Goal: Navigation & Orientation: Understand site structure

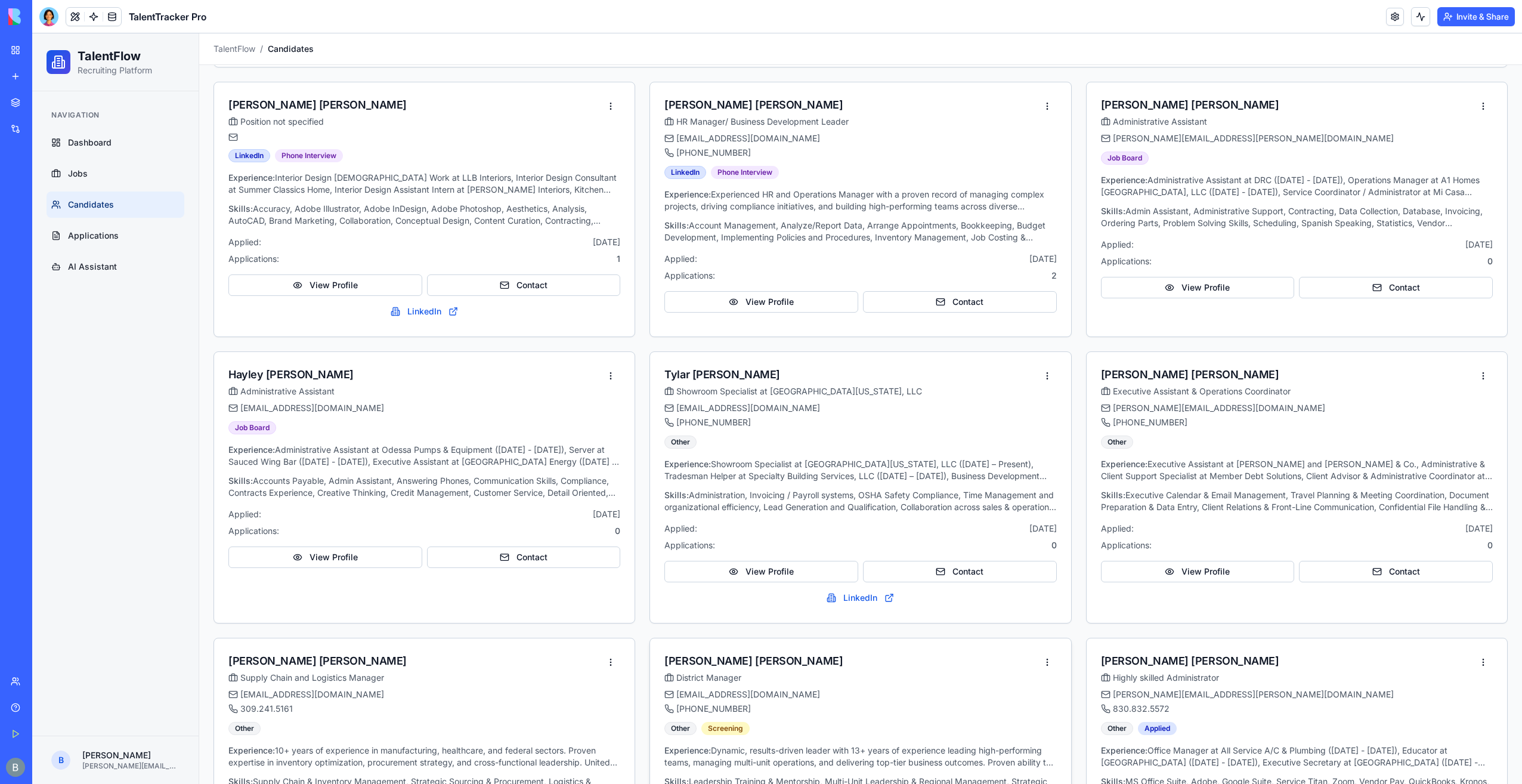
scroll to position [54, 0]
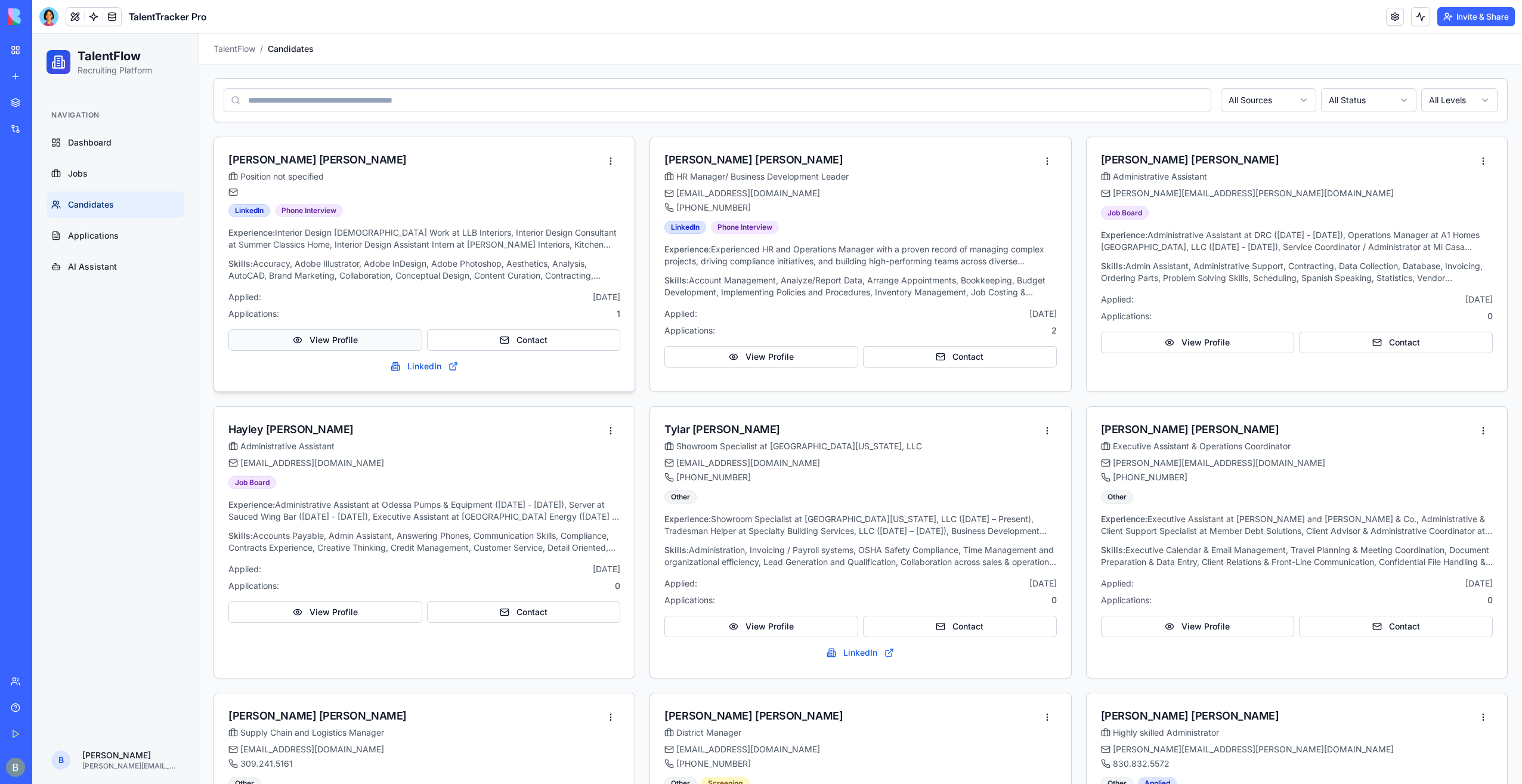
click at [383, 340] on button "View Profile" at bounding box center [325, 339] width 194 height 21
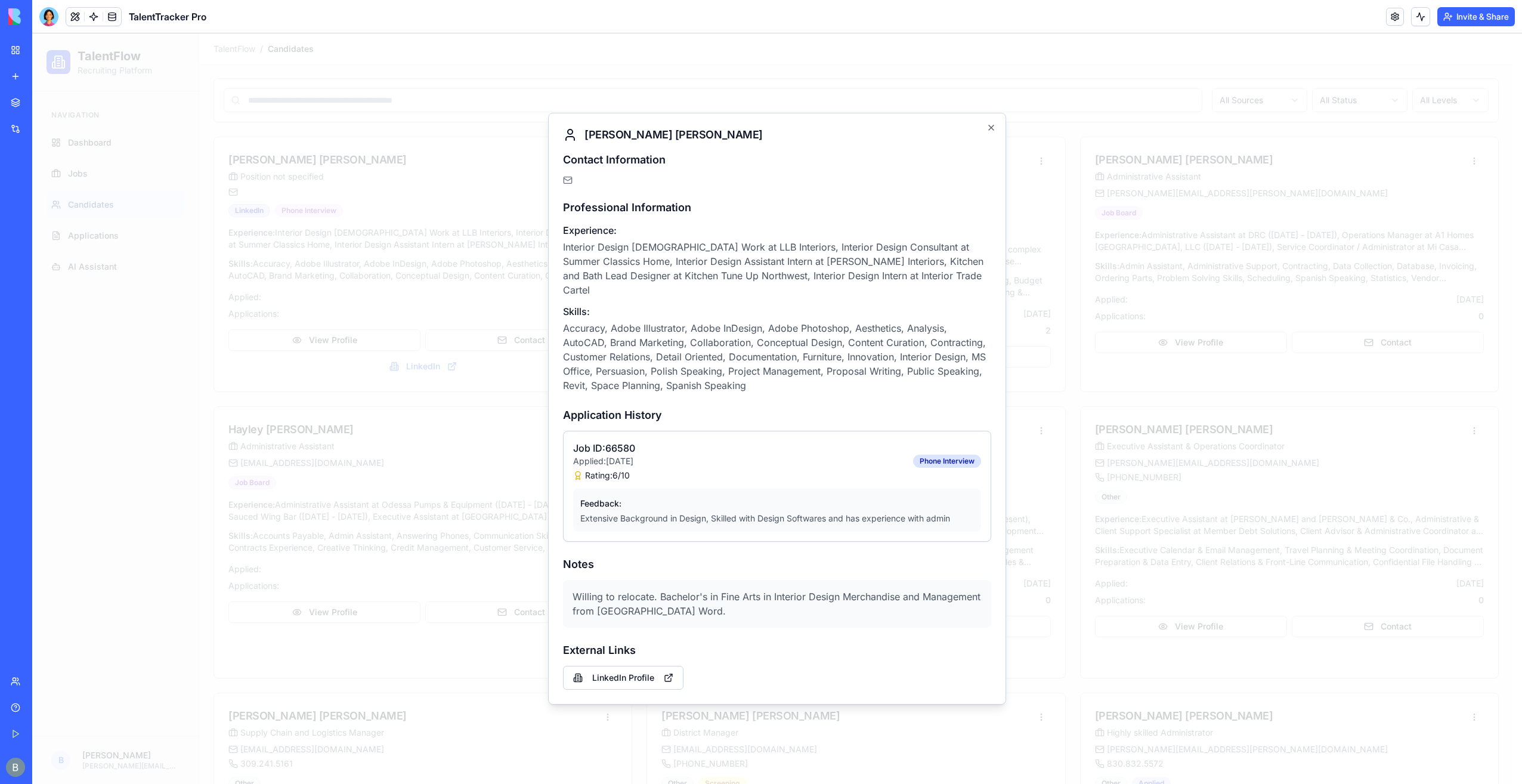
click at [489, 437] on div at bounding box center [777, 409] width 1490 height 750
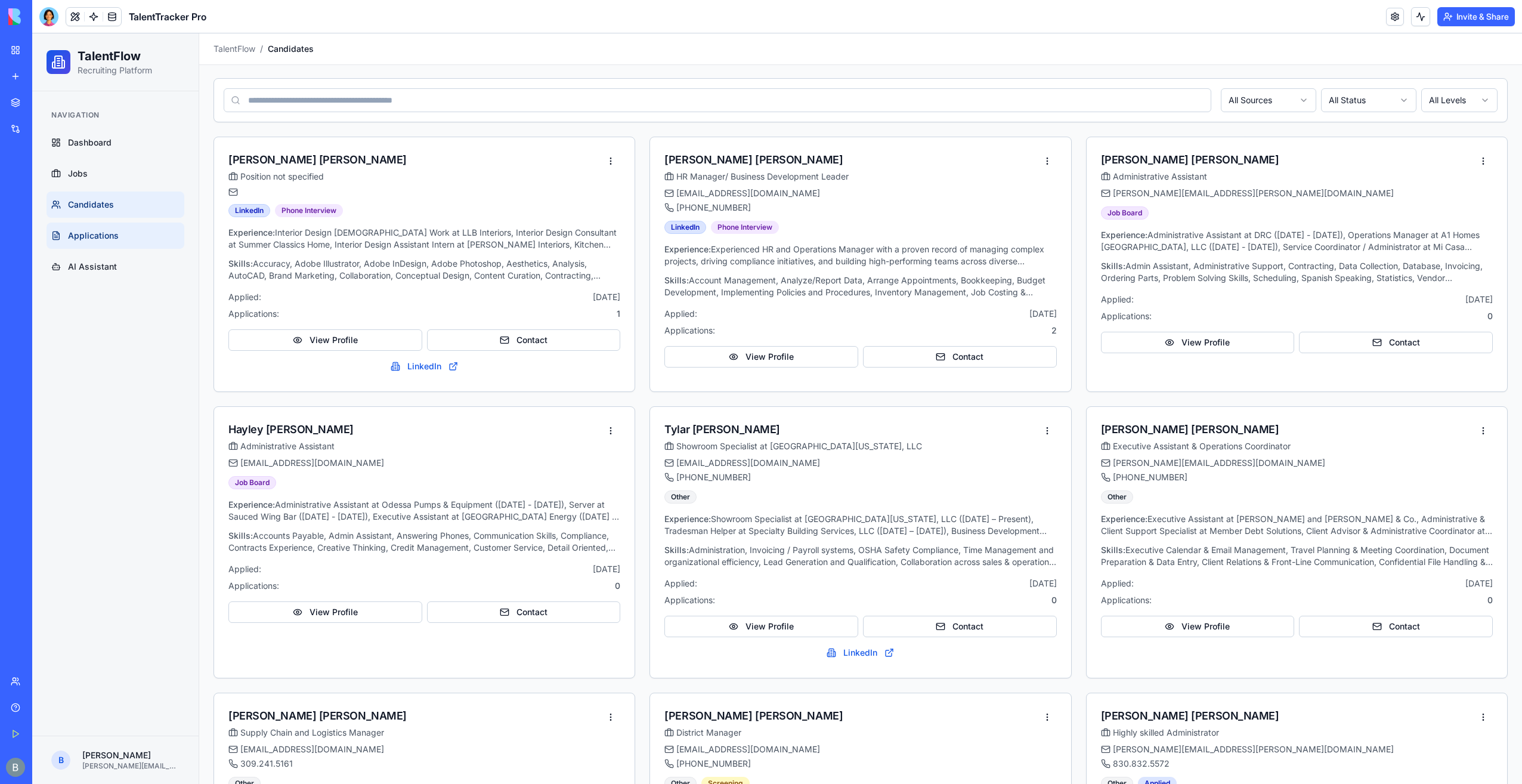
click at [148, 232] on link "Applications" at bounding box center [116, 236] width 138 height 27
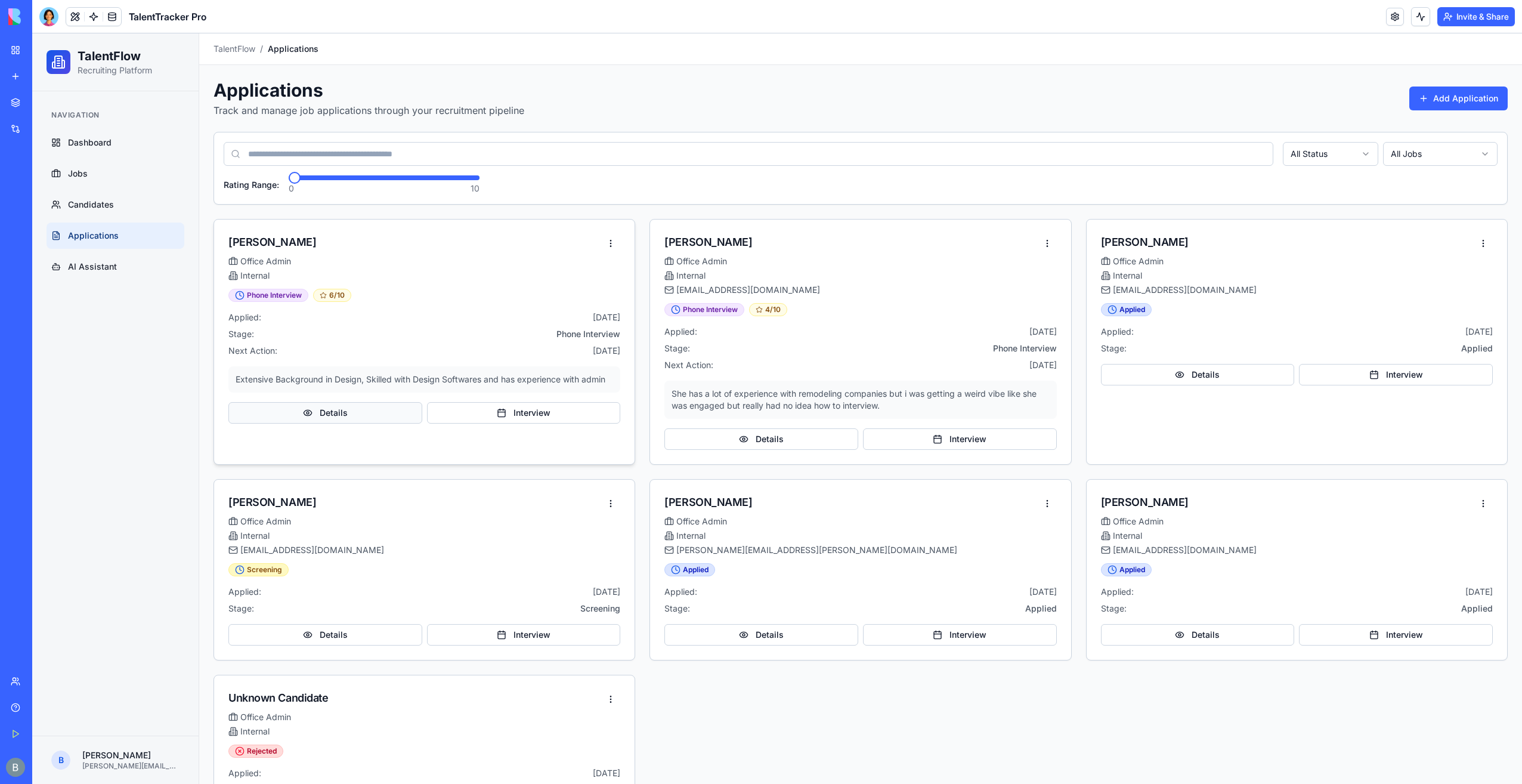
click at [366, 414] on button "Details" at bounding box center [325, 412] width 194 height 21
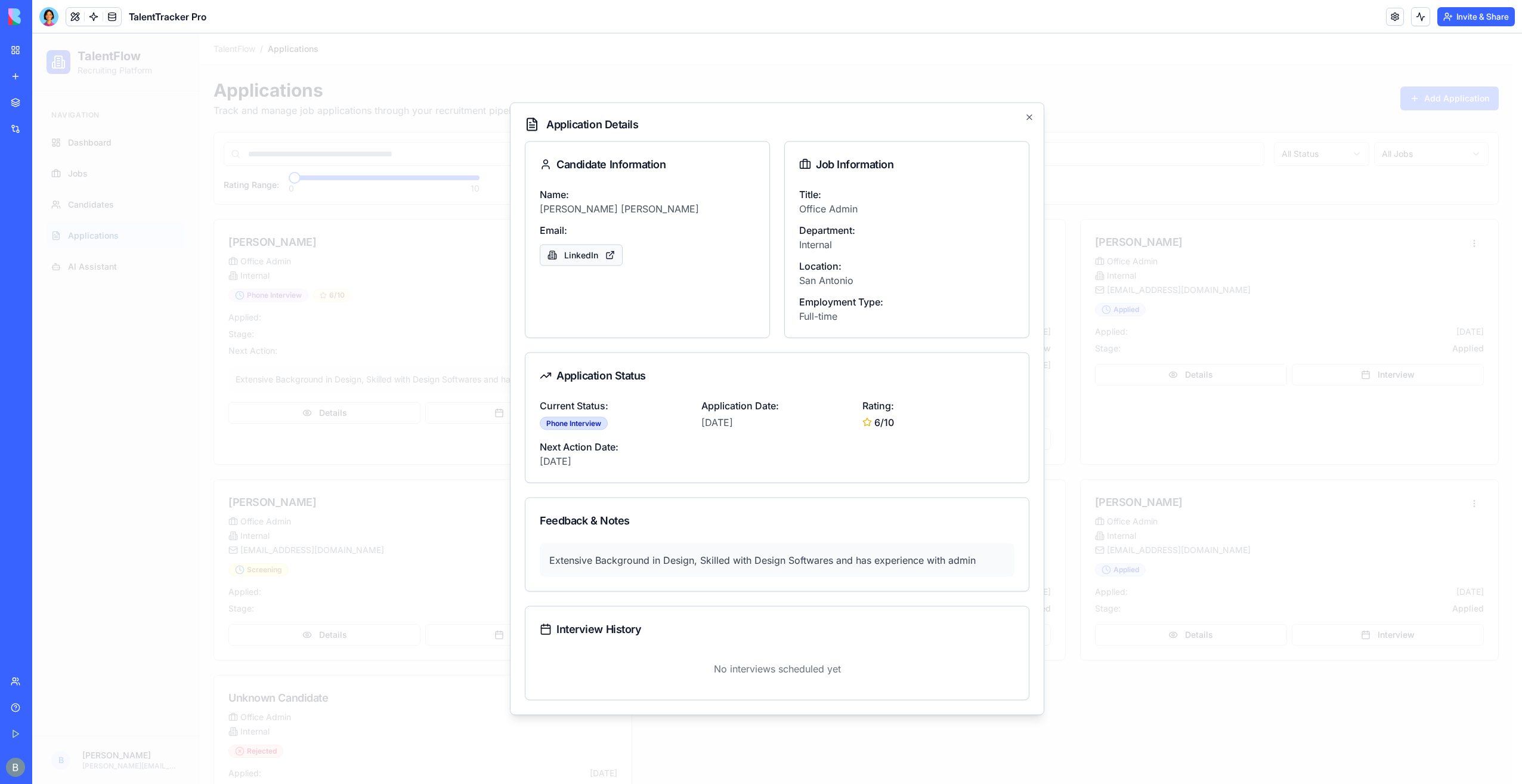
click at [560, 253] on link "LinkedIn" at bounding box center [582, 255] width 83 height 21
drag, startPoint x: 1044, startPoint y: 120, endPoint x: 1026, endPoint y: 118, distance: 18.1
click at [1041, 120] on div "Application Details Candidate Information Name: [PERSON_NAME] Email: LinkedIn J…" at bounding box center [777, 409] width 535 height 613
click at [1026, 118] on icon "button" at bounding box center [1030, 117] width 9 height 9
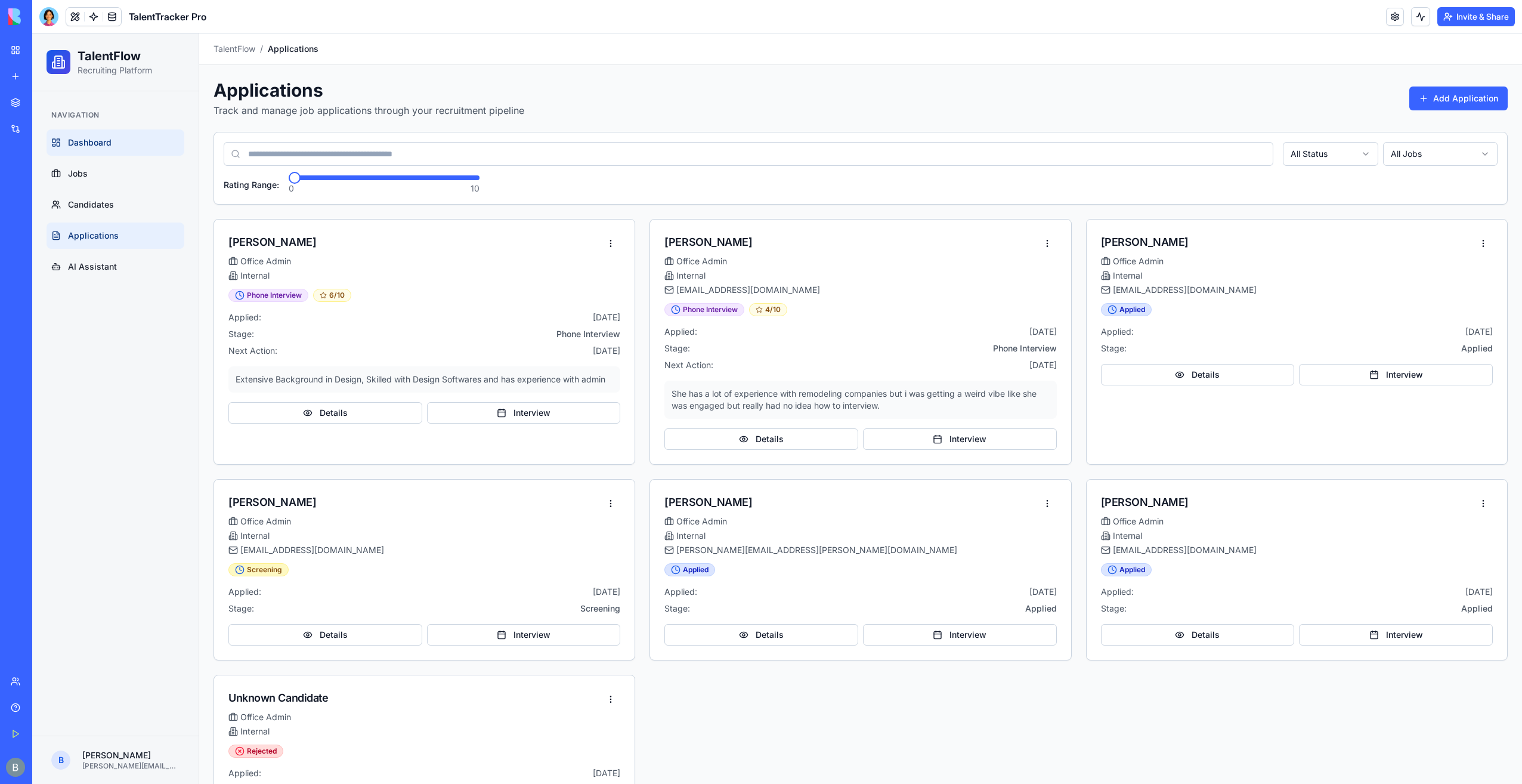
click at [160, 149] on link "Dashboard" at bounding box center [116, 143] width 138 height 27
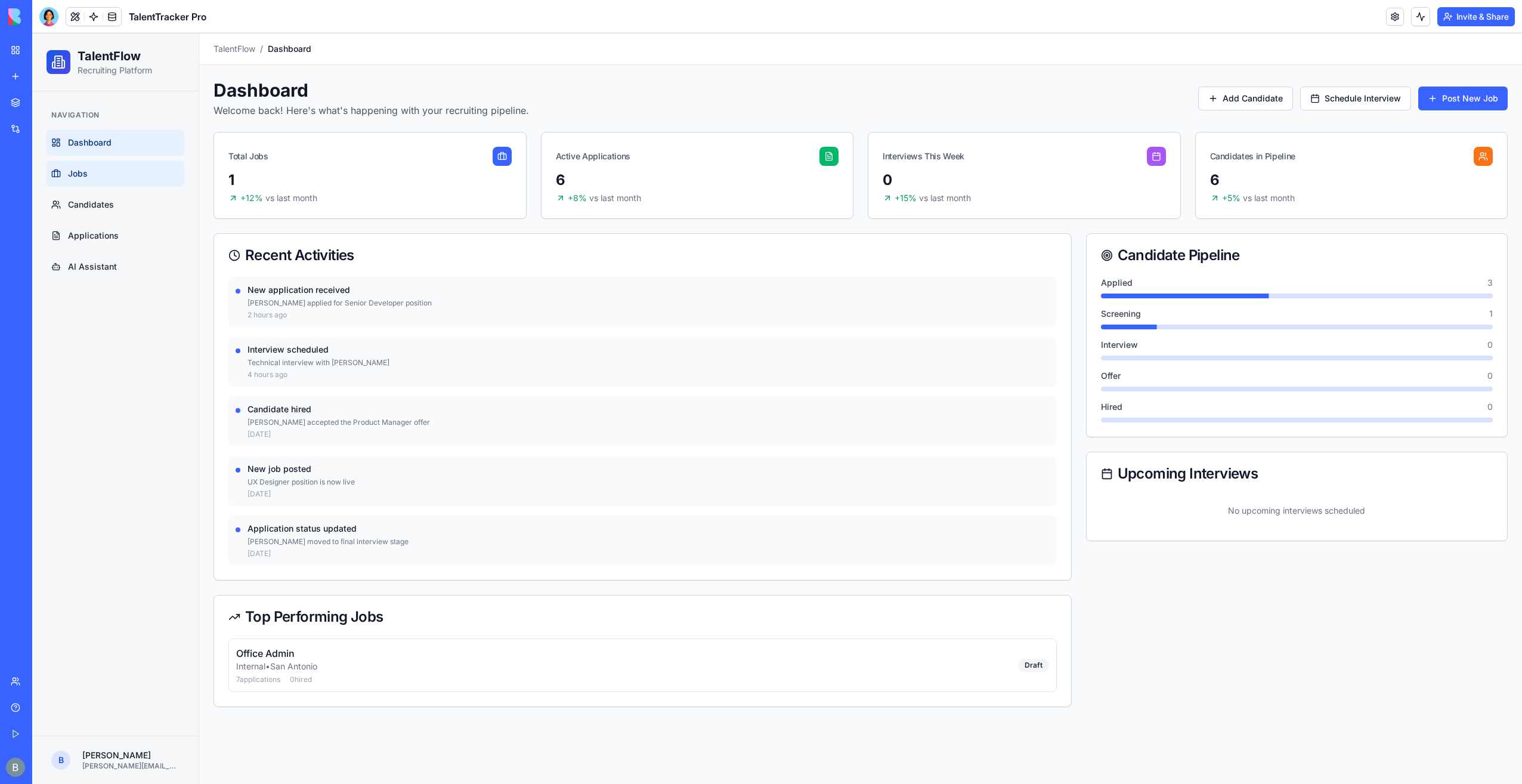
click at [163, 170] on link "Jobs" at bounding box center [116, 174] width 138 height 27
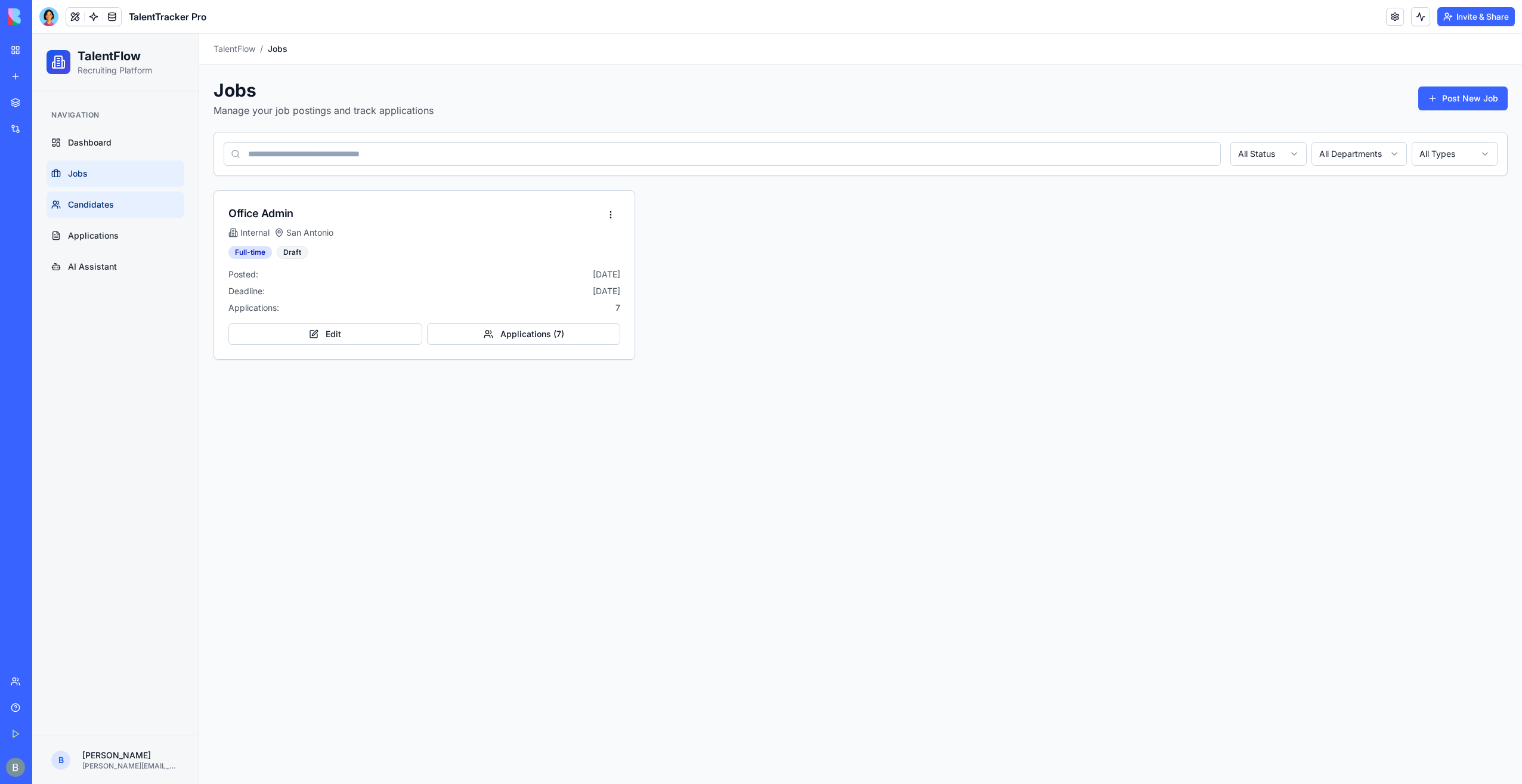
click at [166, 202] on link "Candidates" at bounding box center [116, 205] width 138 height 27
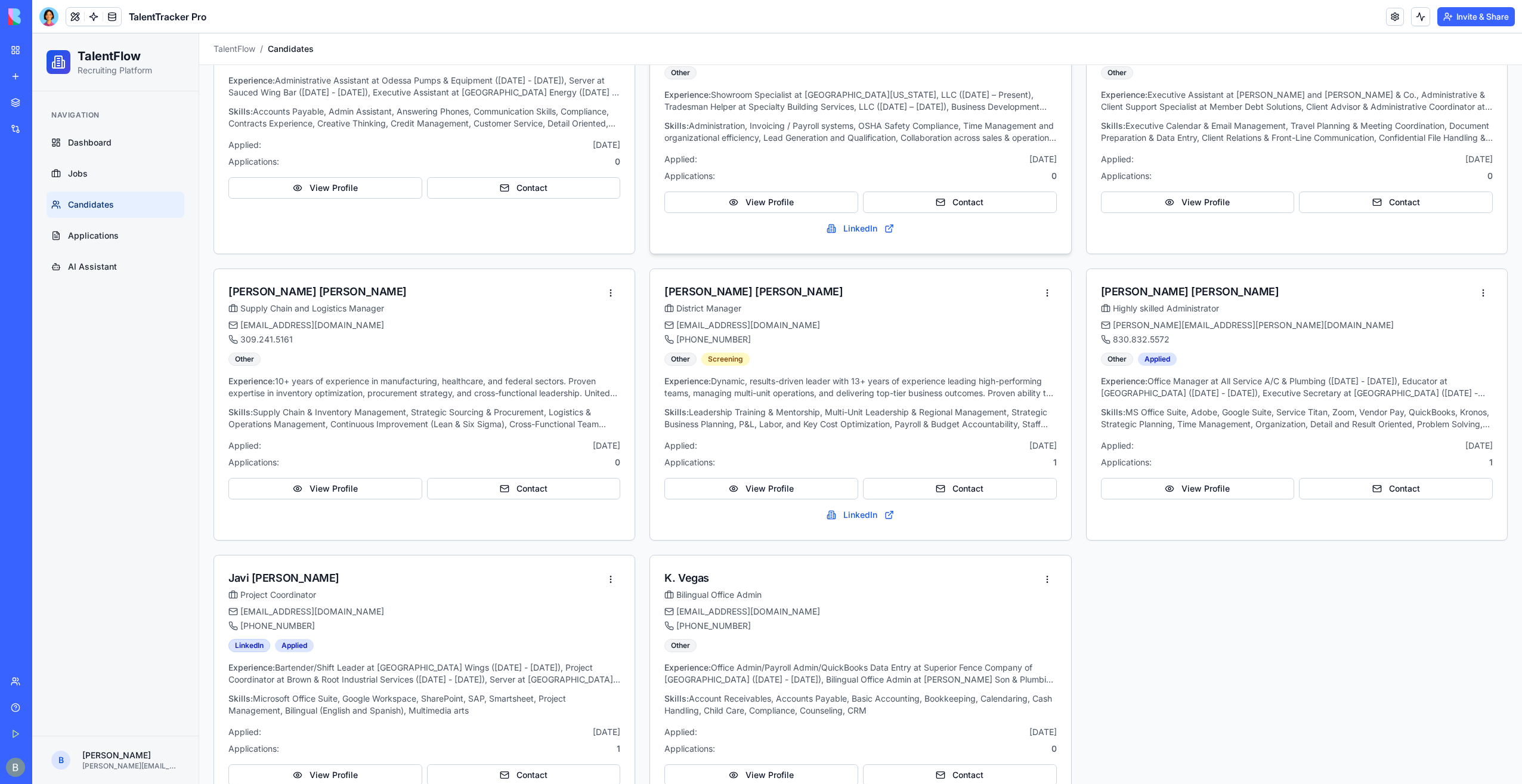
scroll to position [531, 0]
